Goal: Navigation & Orientation: Find specific page/section

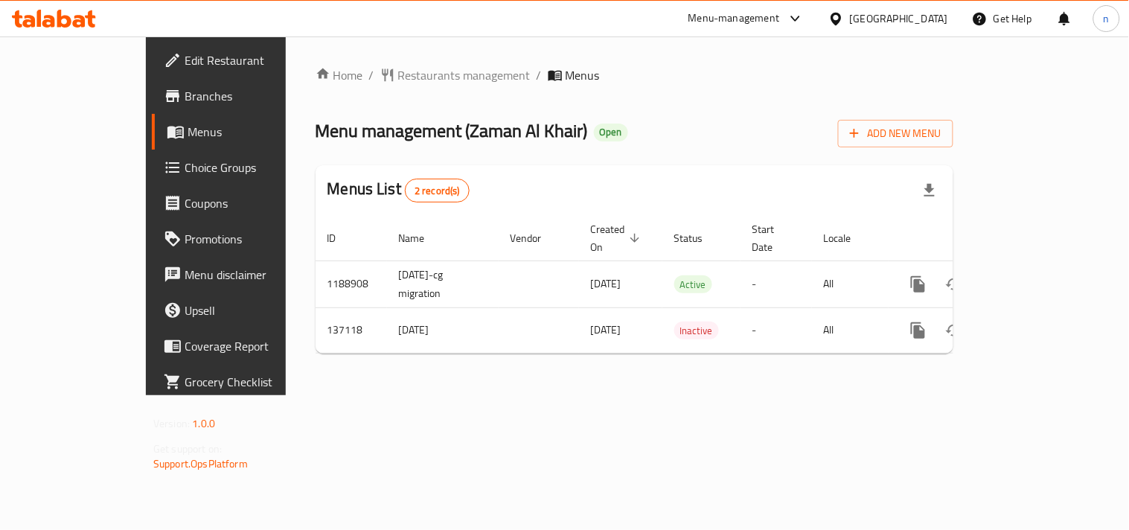
click at [841, 23] on icon at bounding box center [836, 18] width 10 height 13
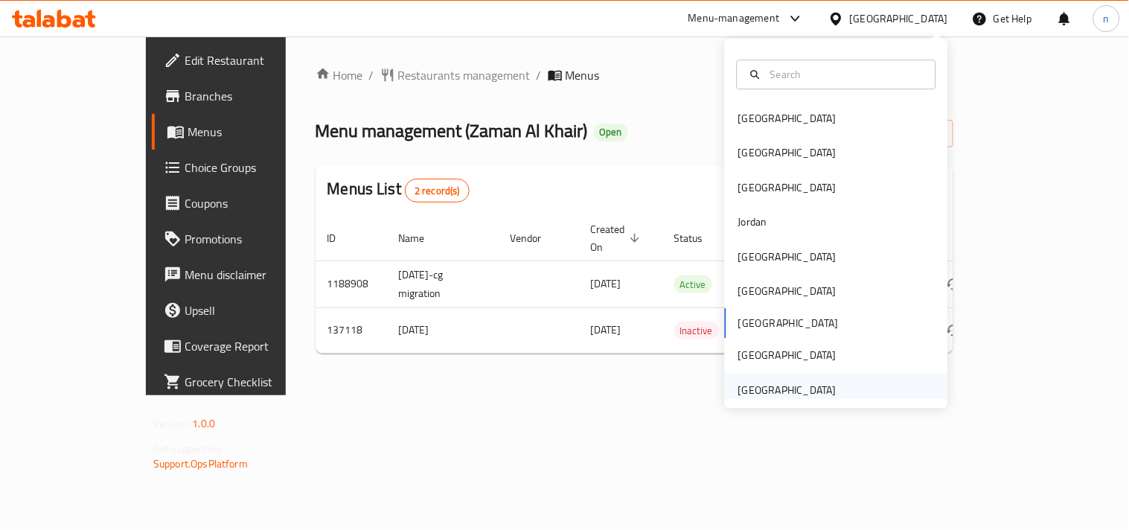
click at [777, 382] on div "United Arab Emirates" at bounding box center [788, 390] width 98 height 16
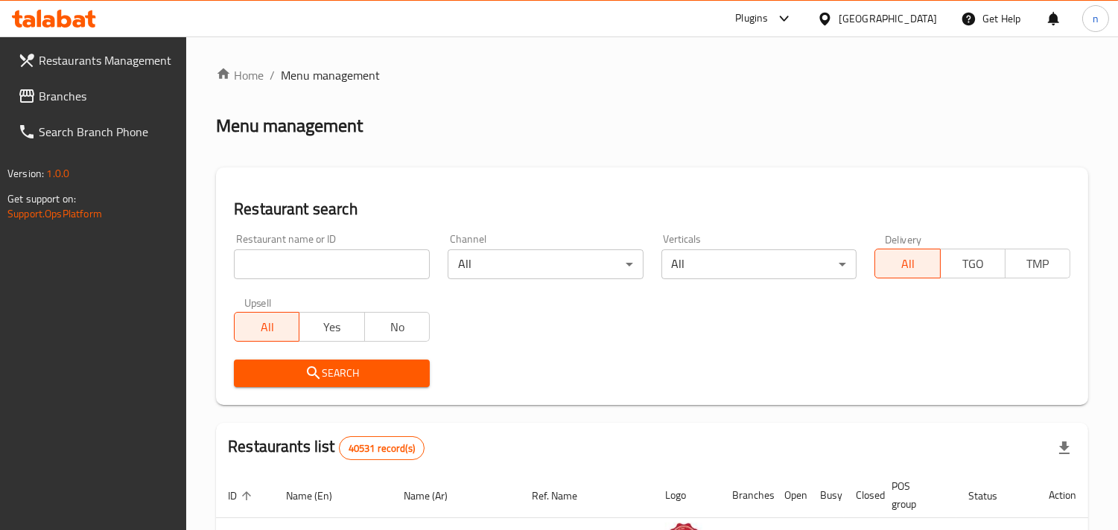
click at [47, 87] on span "Branches" at bounding box center [107, 96] width 136 height 18
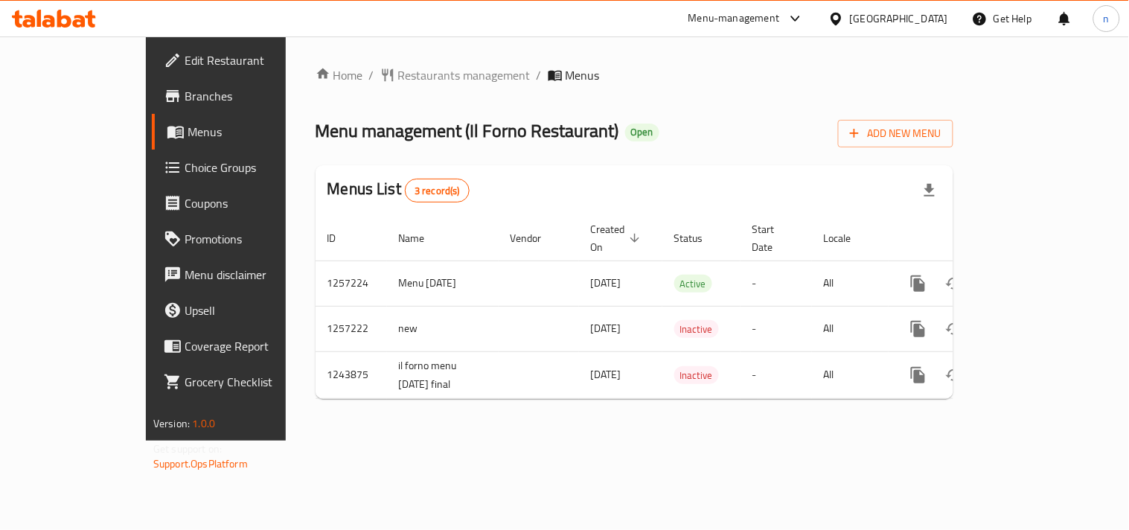
click at [838, 13] on icon at bounding box center [836, 18] width 10 height 13
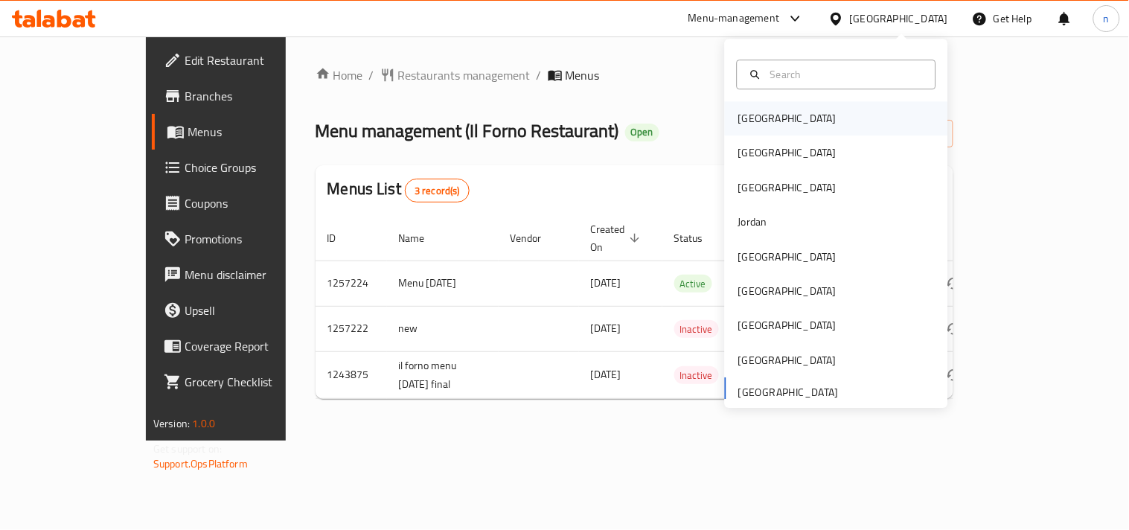
click at [761, 124] on div "Bahrain" at bounding box center [788, 118] width 122 height 34
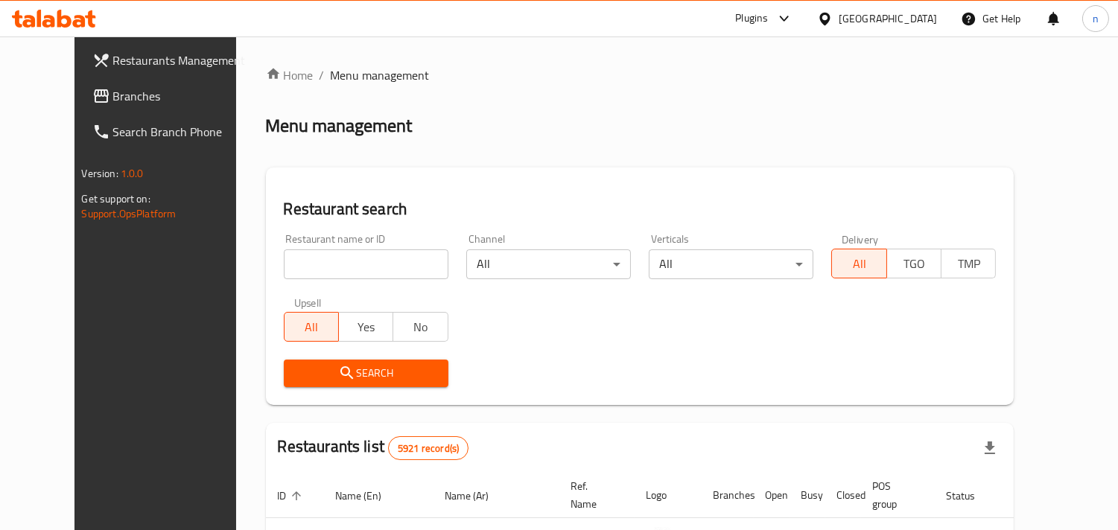
click at [113, 93] on span "Branches" at bounding box center [181, 96] width 136 height 18
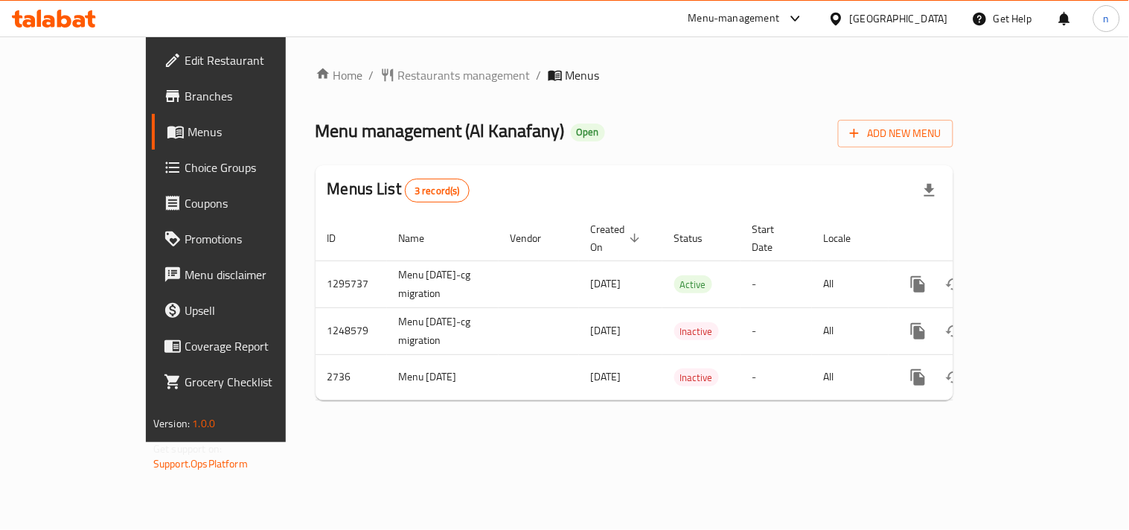
click at [844, 13] on icon at bounding box center [837, 19] width 16 height 16
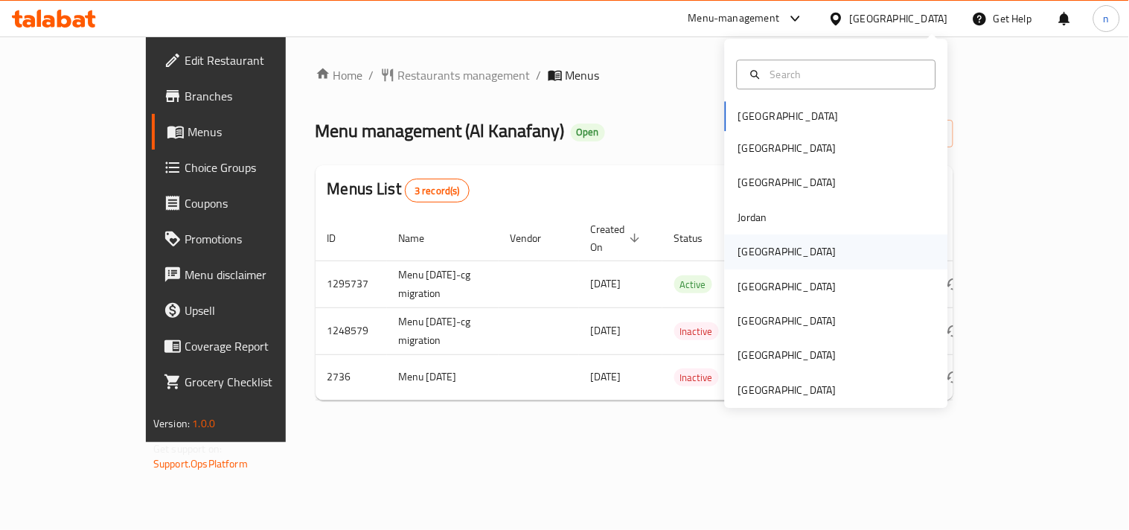
click at [762, 255] on div "[GEOGRAPHIC_DATA]" at bounding box center [788, 252] width 122 height 34
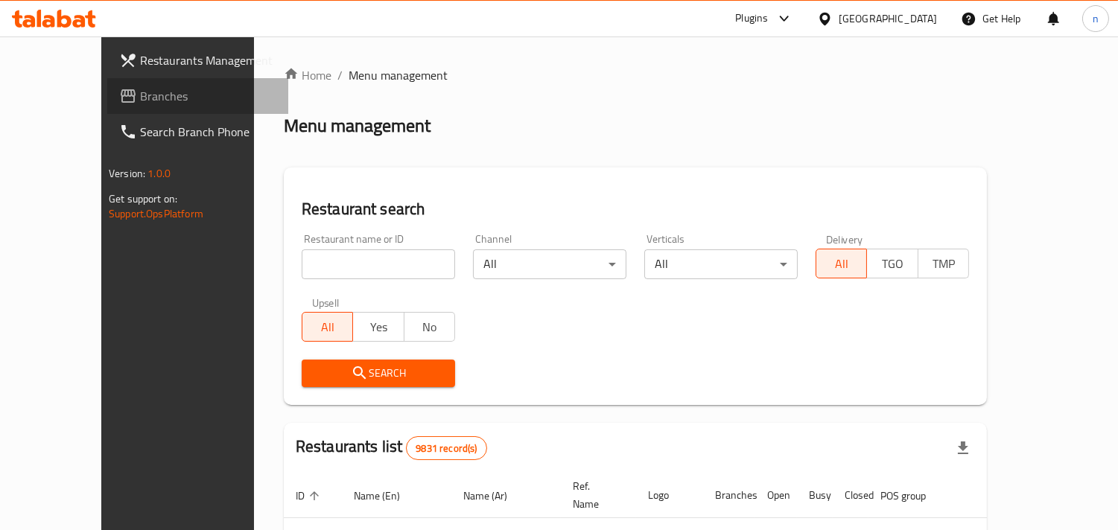
click at [140, 101] on span "Branches" at bounding box center [208, 96] width 136 height 18
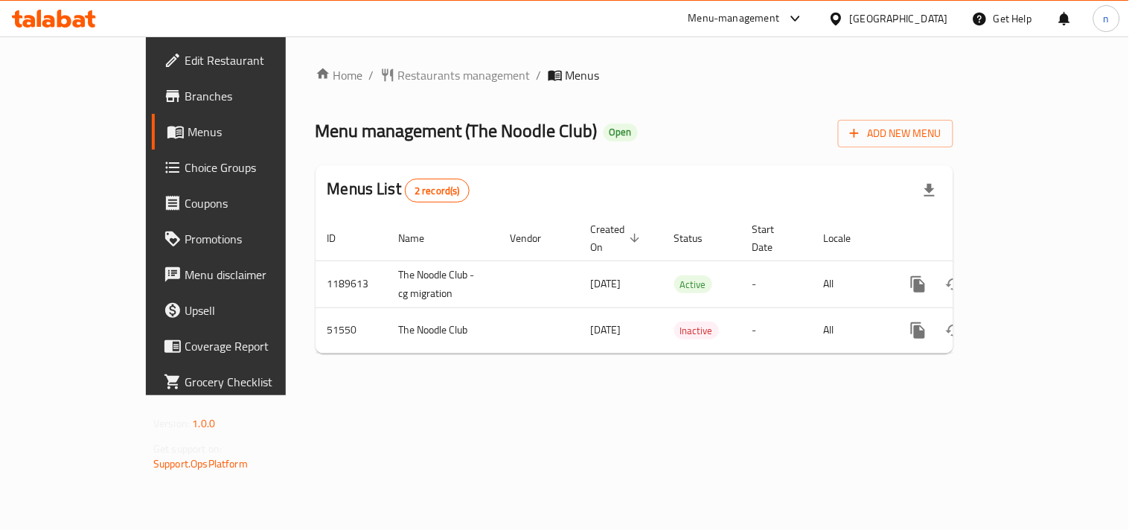
click at [917, 22] on div "[GEOGRAPHIC_DATA]" at bounding box center [899, 18] width 98 height 16
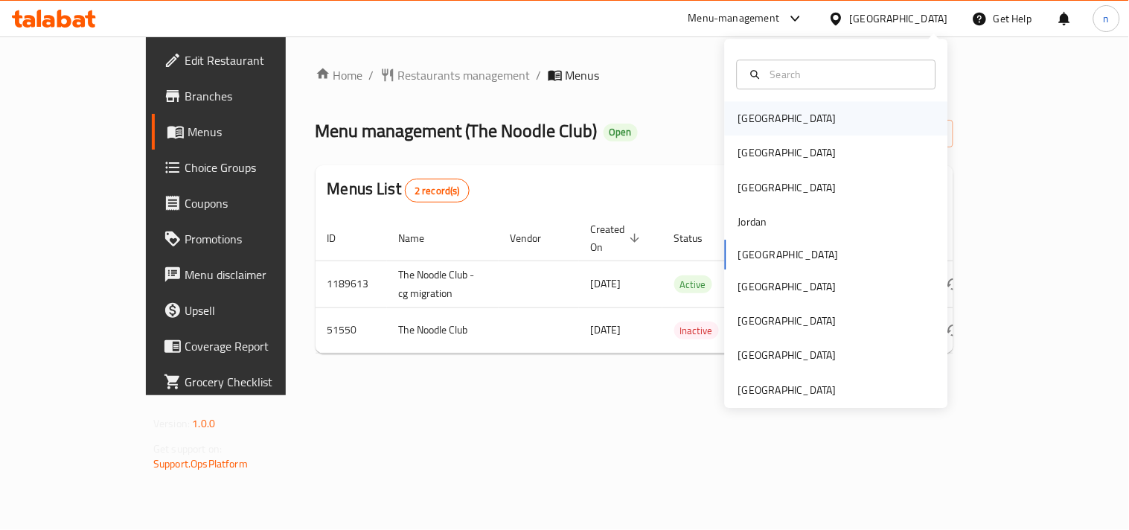
click at [784, 127] on div "[GEOGRAPHIC_DATA]" at bounding box center [836, 118] width 223 height 34
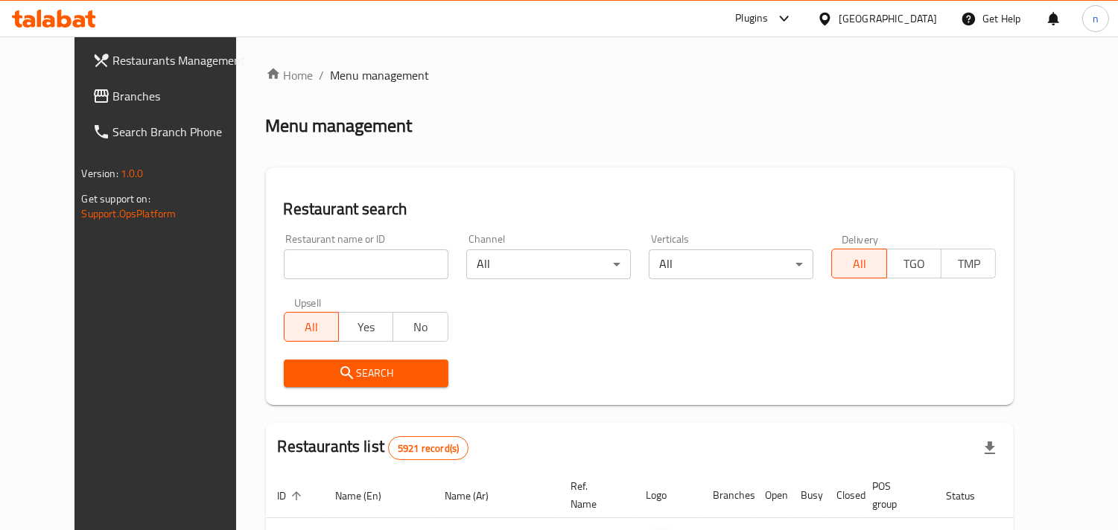
click at [829, 16] on icon at bounding box center [824, 18] width 10 height 13
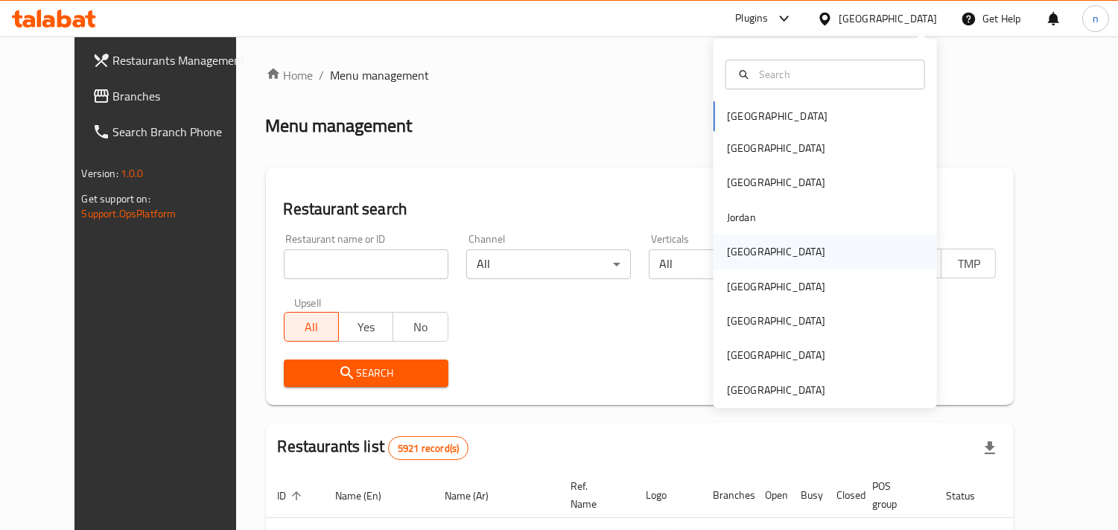
click at [732, 254] on div "[GEOGRAPHIC_DATA]" at bounding box center [776, 251] width 98 height 16
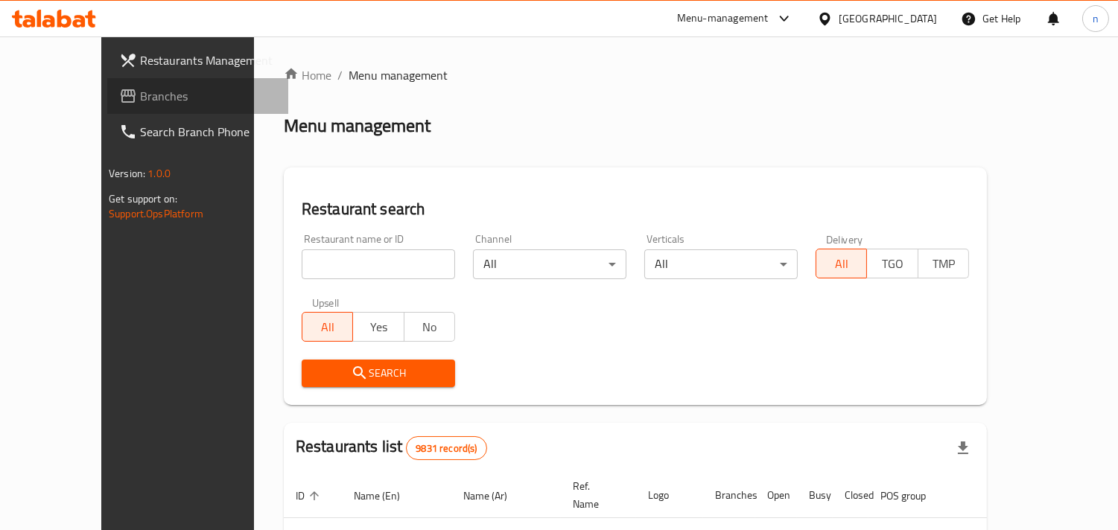
click at [140, 92] on span "Branches" at bounding box center [208, 96] width 136 height 18
